Goal: Transaction & Acquisition: Book appointment/travel/reservation

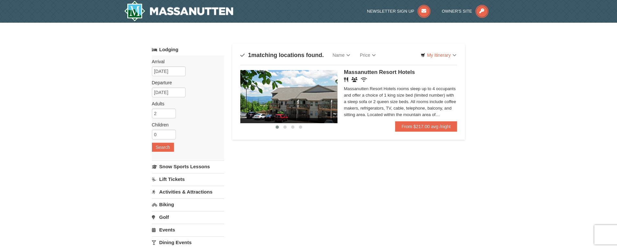
click at [330, 95] on img at bounding box center [288, 96] width 97 height 53
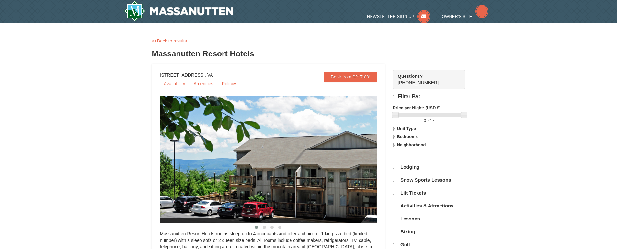
select select "9"
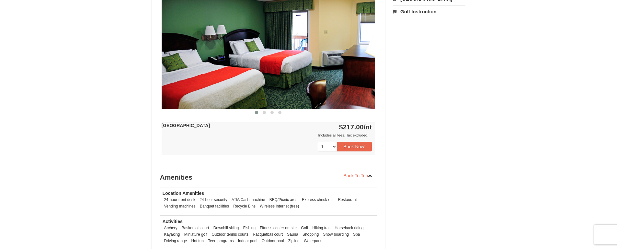
scroll to position [278, 0]
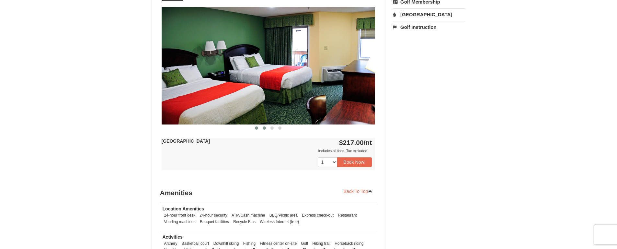
click at [264, 129] on span at bounding box center [264, 127] width 3 height 3
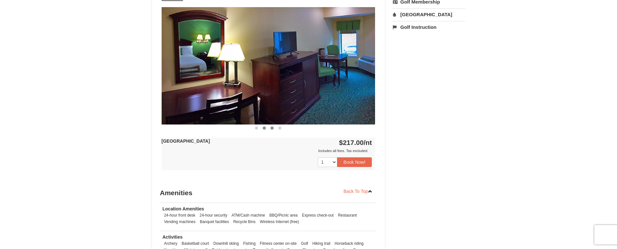
click at [271, 128] on span at bounding box center [271, 127] width 3 height 3
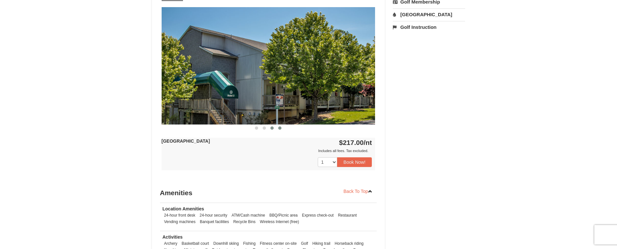
click at [279, 128] on span at bounding box center [279, 127] width 3 height 3
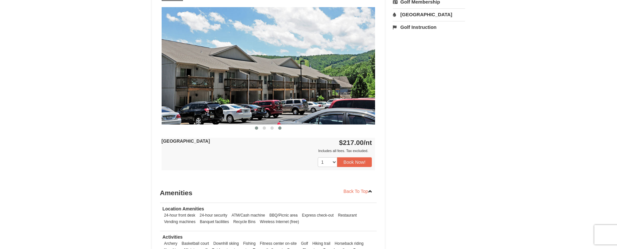
click at [257, 127] on span at bounding box center [256, 127] width 3 height 3
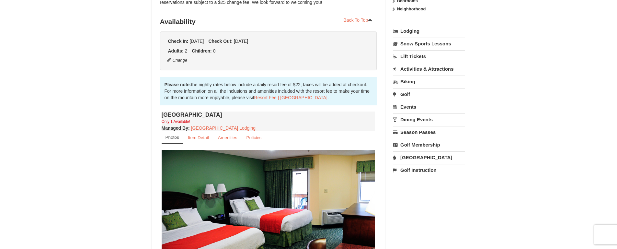
scroll to position [183, 0]
